Goal: Information Seeking & Learning: Learn about a topic

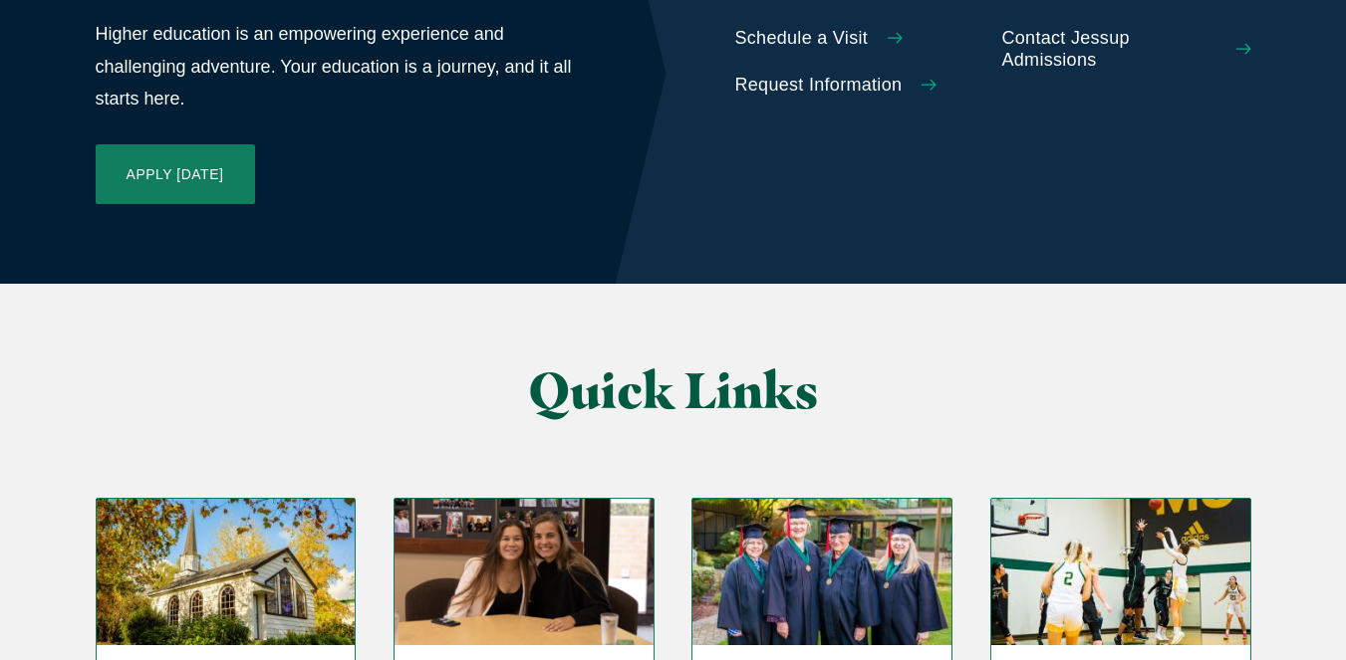
scroll to position [4684, 0]
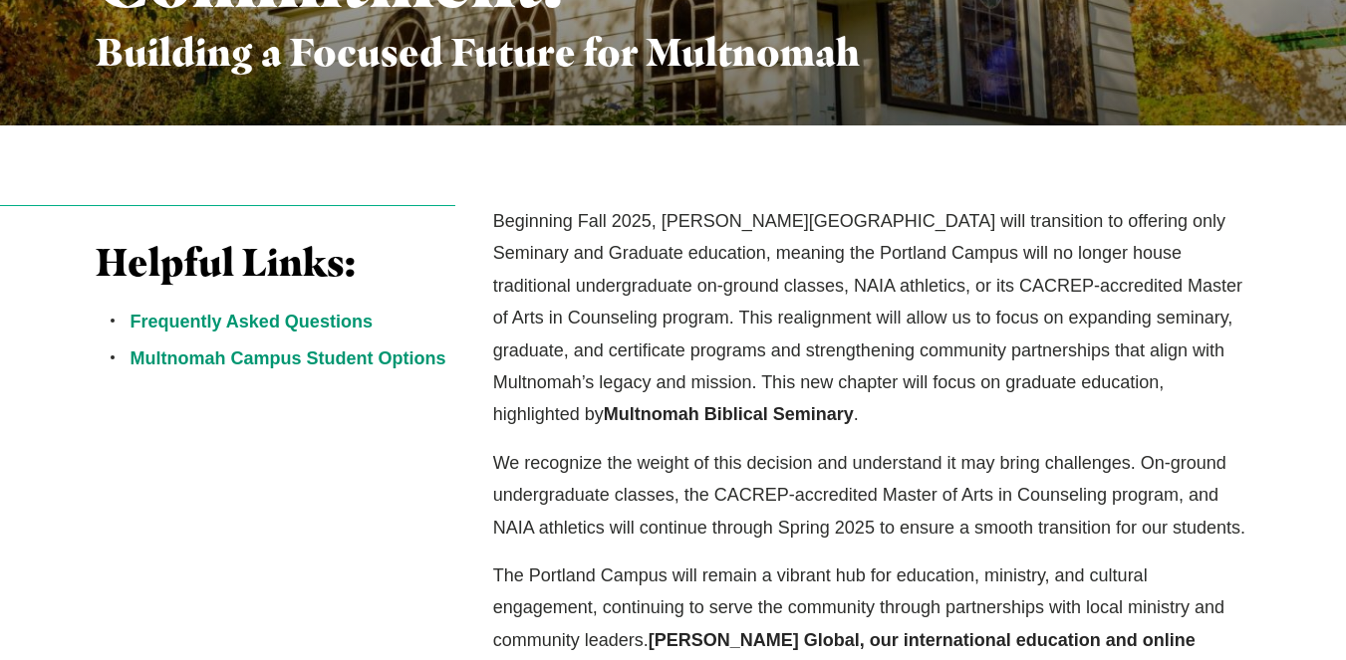
scroll to position [483, 0]
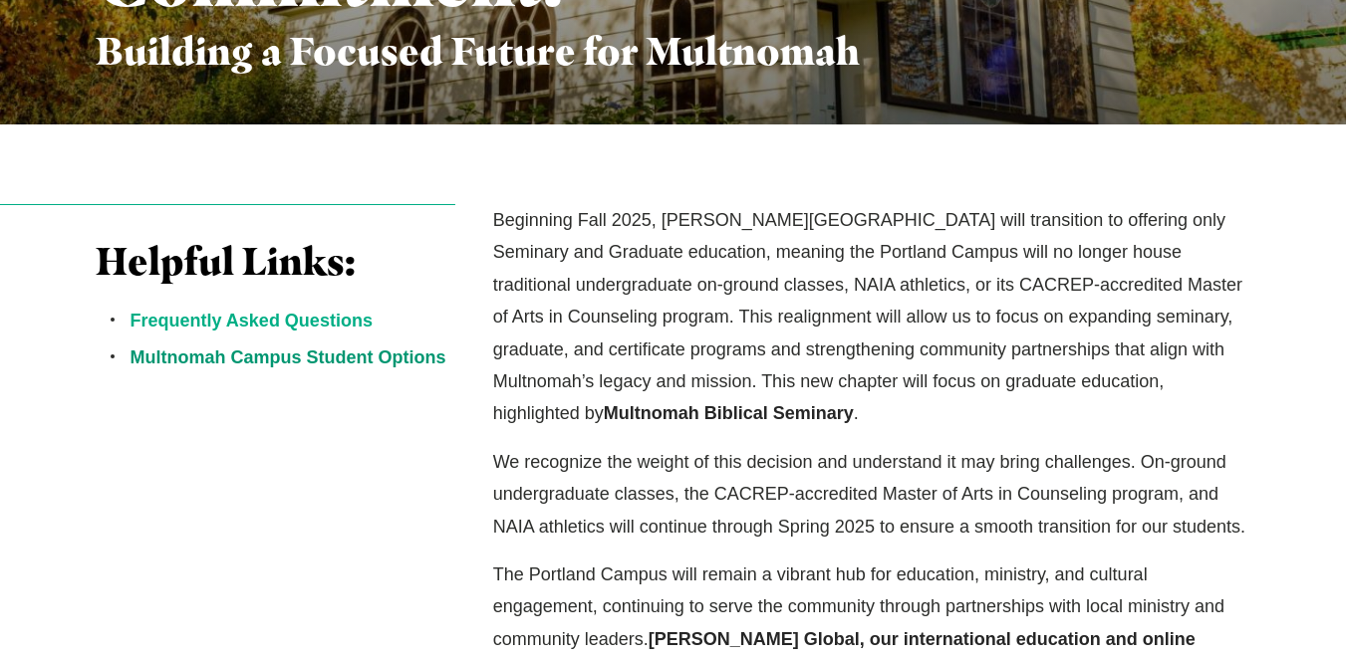
click at [341, 314] on link "Frequently Asked Questions" at bounding box center [252, 321] width 242 height 20
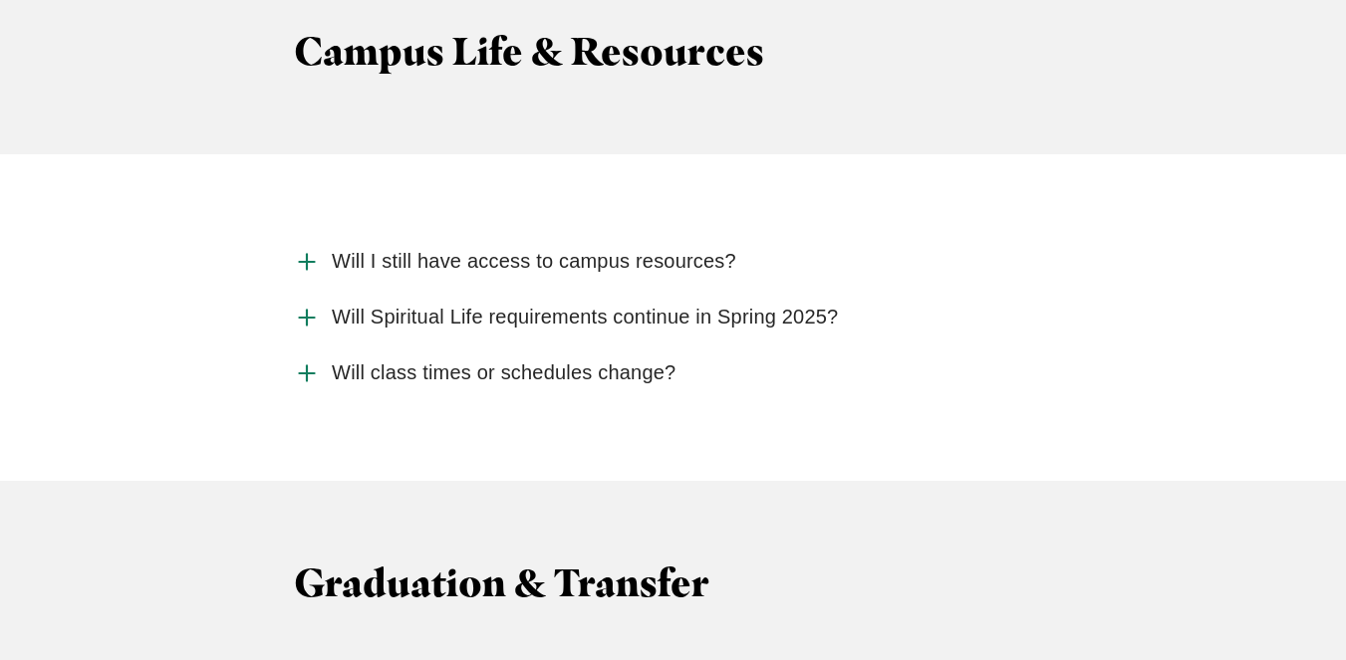
scroll to position [4984, 0]
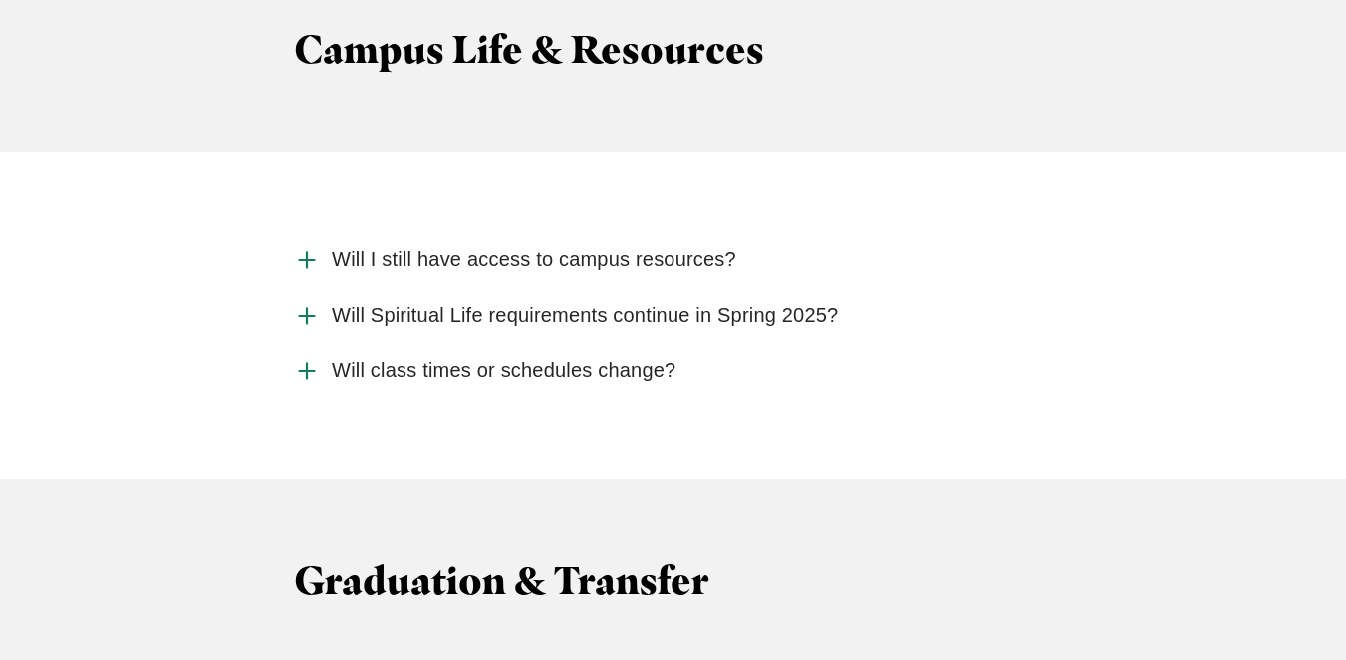
click at [807, 303] on span "Will Spiritual Life requirements continue in Spring 2025?" at bounding box center [585, 315] width 506 height 25
click at [0, 0] on input "Will Spiritual Life requirements continue in Spring 2025?" at bounding box center [0, 0] width 0 height 0
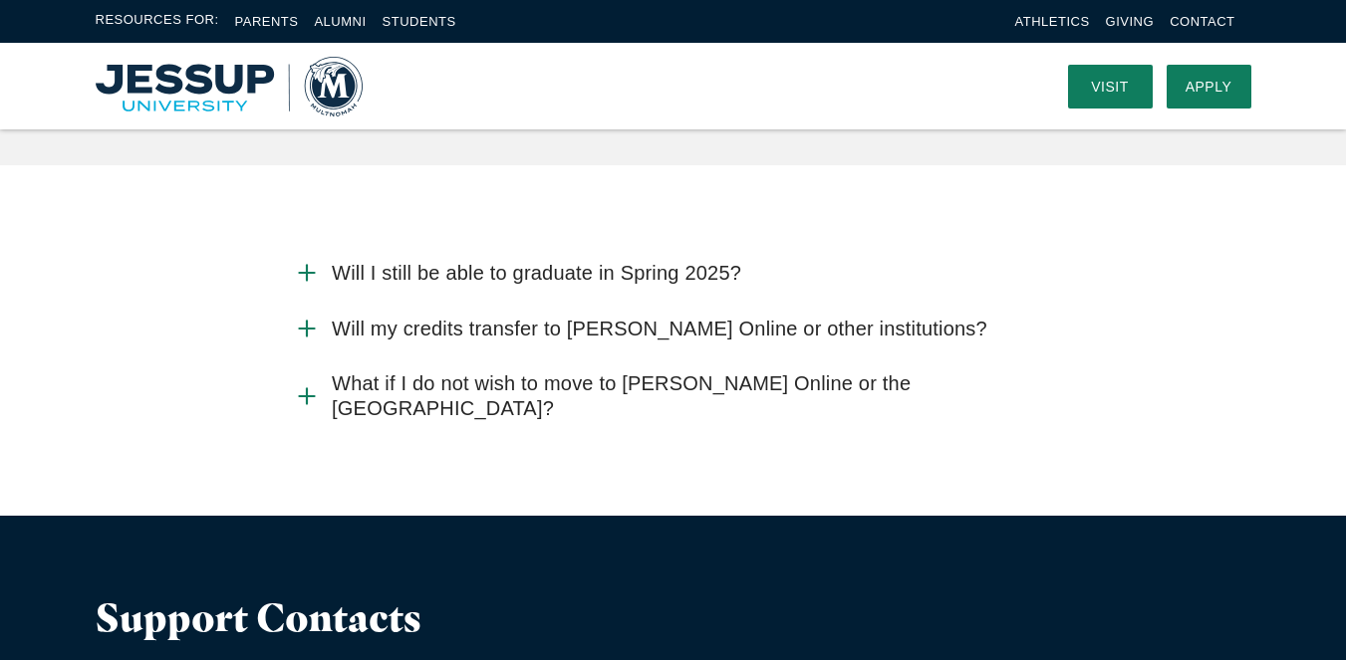
scroll to position [5579, 0]
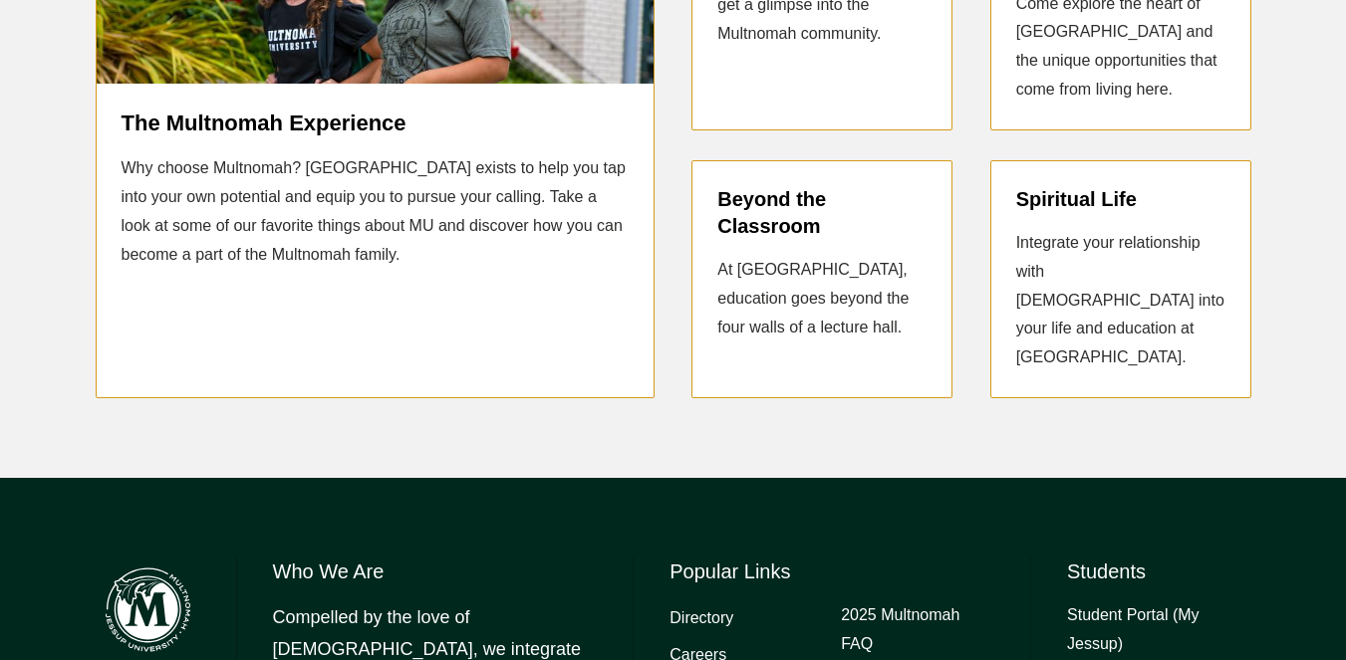
scroll to position [3901, 0]
